Goal: Entertainment & Leisure: Consume media (video, audio)

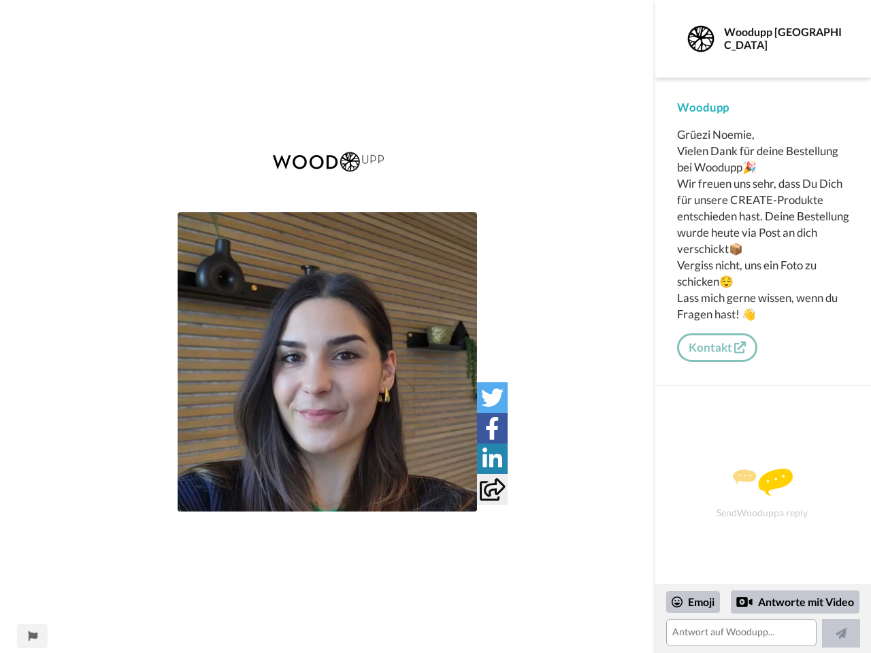
click at [327, 362] on img at bounding box center [327, 361] width 299 height 299
click at [492, 397] on icon at bounding box center [492, 398] width 22 height 22
click at [492, 428] on icon at bounding box center [492, 428] width 14 height 22
click at [492, 459] on icon at bounding box center [492, 459] width 20 height 22
click at [492, 489] on icon at bounding box center [492, 489] width 25 height 22
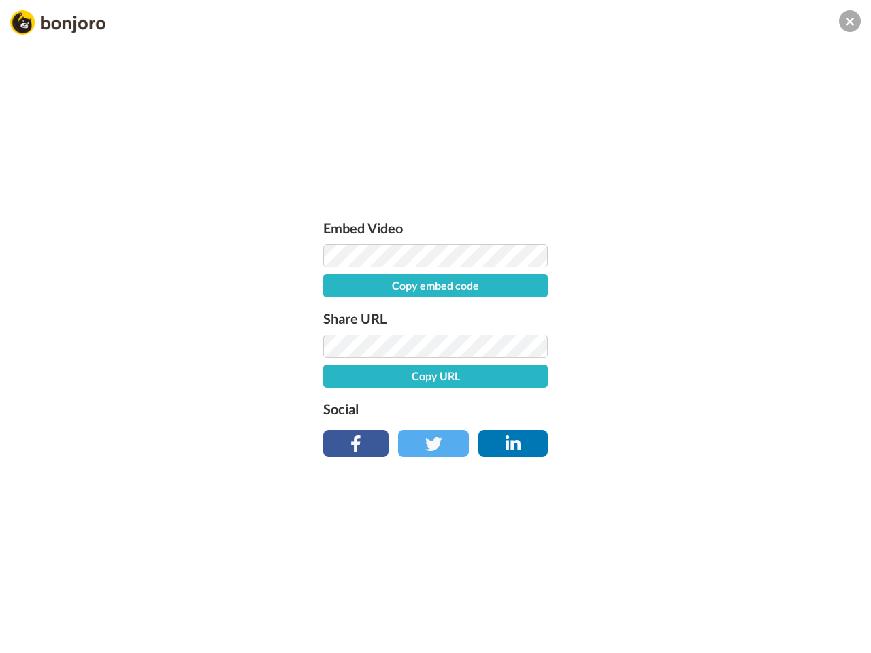
click at [32, 636] on div "Embed Video Copy embed code Share URL Copy URL Social" at bounding box center [435, 399] width 871 height 653
click at [763, 348] on div "Embed Video Copy embed code Share URL Copy URL Social" at bounding box center [435, 399] width 871 height 653
click at [693, 602] on div "Embed Video Copy embed code Share URL Copy URL Social" at bounding box center [435, 399] width 871 height 653
click at [795, 602] on div "Embed Video Copy embed code Share URL Copy URL Social" at bounding box center [435, 399] width 871 height 653
click at [841, 640] on div "Embed Video Copy embed code Share URL Copy URL Social" at bounding box center [435, 399] width 871 height 653
